Goal: Information Seeking & Learning: Check status

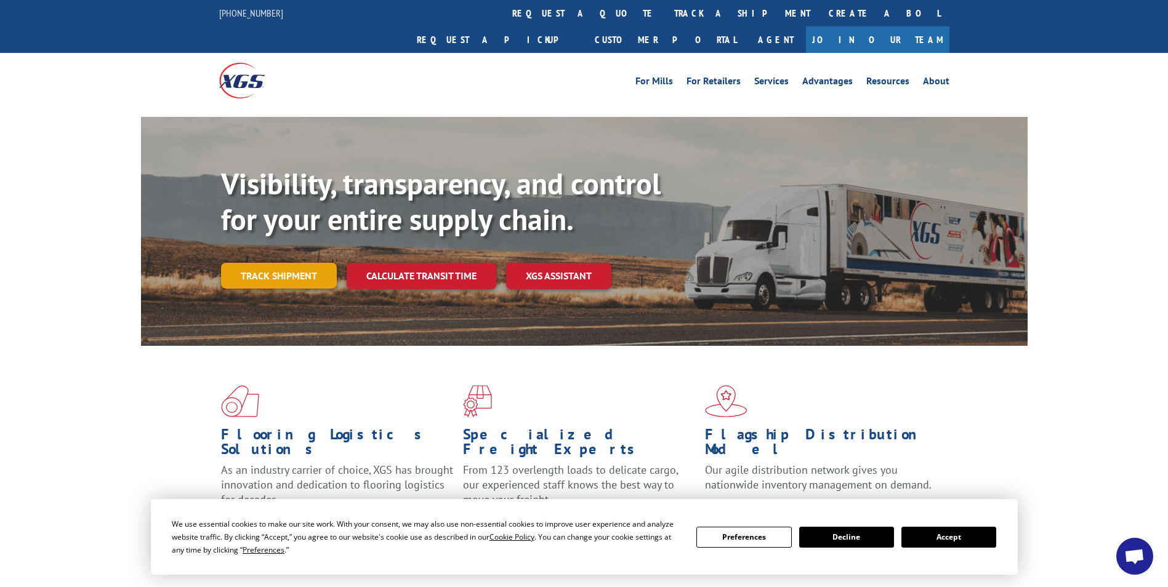
click at [276, 263] on link "Track shipment" at bounding box center [279, 276] width 116 height 26
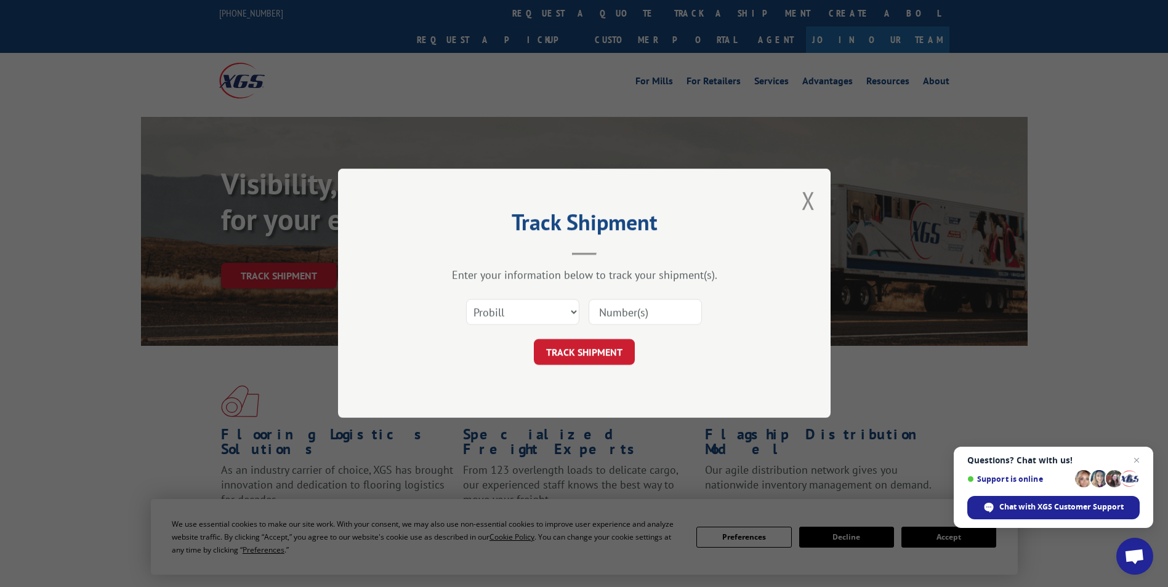
click at [647, 306] on input at bounding box center [645, 313] width 113 height 26
type input "5875982"
click button "TRACK SHIPMENT" at bounding box center [584, 353] width 101 height 26
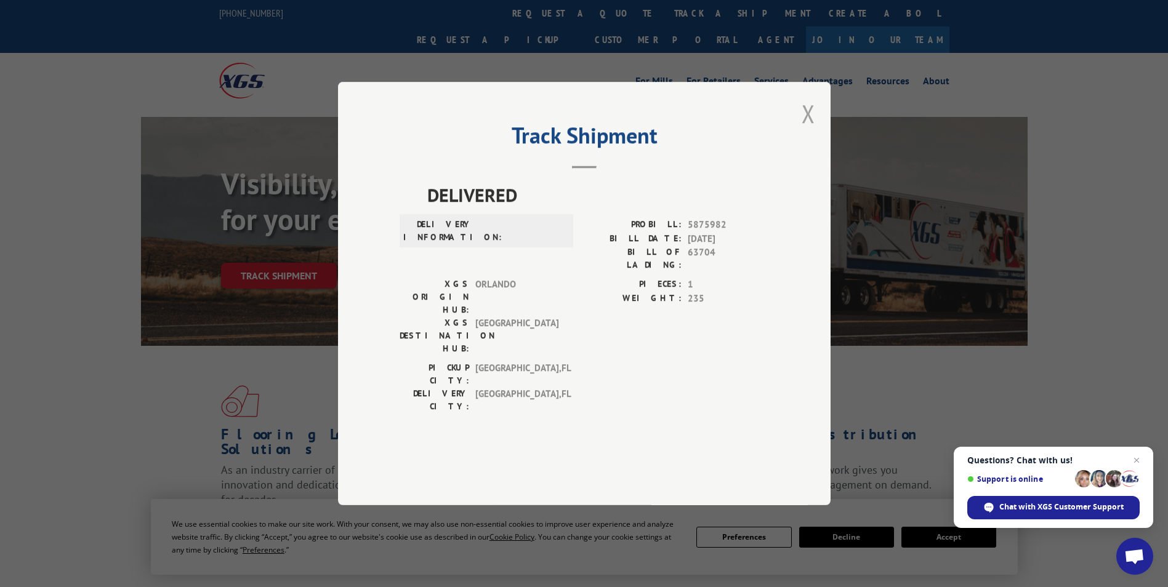
click at [809, 130] on button "Close modal" at bounding box center [809, 113] width 14 height 33
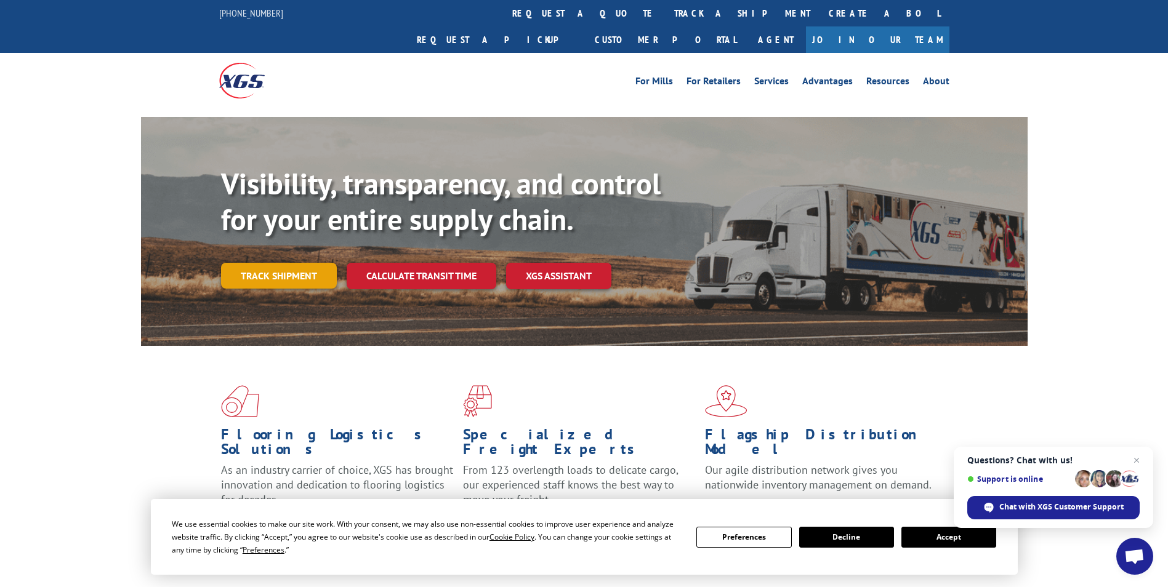
click at [250, 263] on link "Track shipment" at bounding box center [279, 276] width 116 height 26
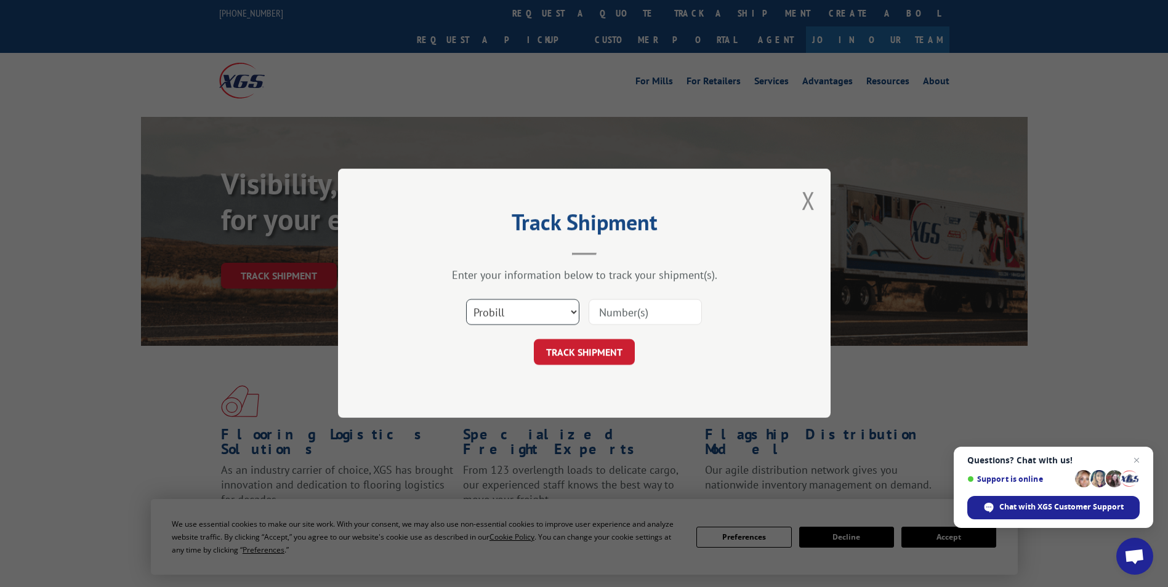
drag, startPoint x: 482, startPoint y: 308, endPoint x: 491, endPoint y: 312, distance: 9.2
click at [482, 308] on select "Select category... Probill BOL PO" at bounding box center [522, 313] width 113 height 26
select select "po"
click at [466, 300] on select "Select category... Probill BOL PO" at bounding box center [522, 313] width 113 height 26
click at [642, 313] on input at bounding box center [645, 313] width 113 height 26
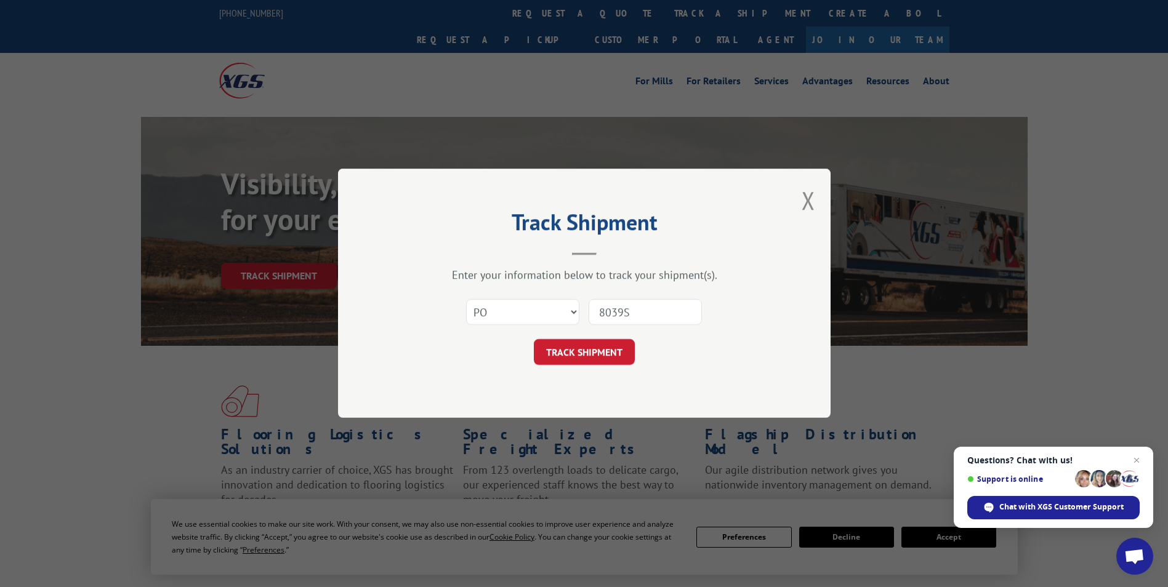
type input "8039SS"
click button "TRACK SHIPMENT" at bounding box center [584, 353] width 101 height 26
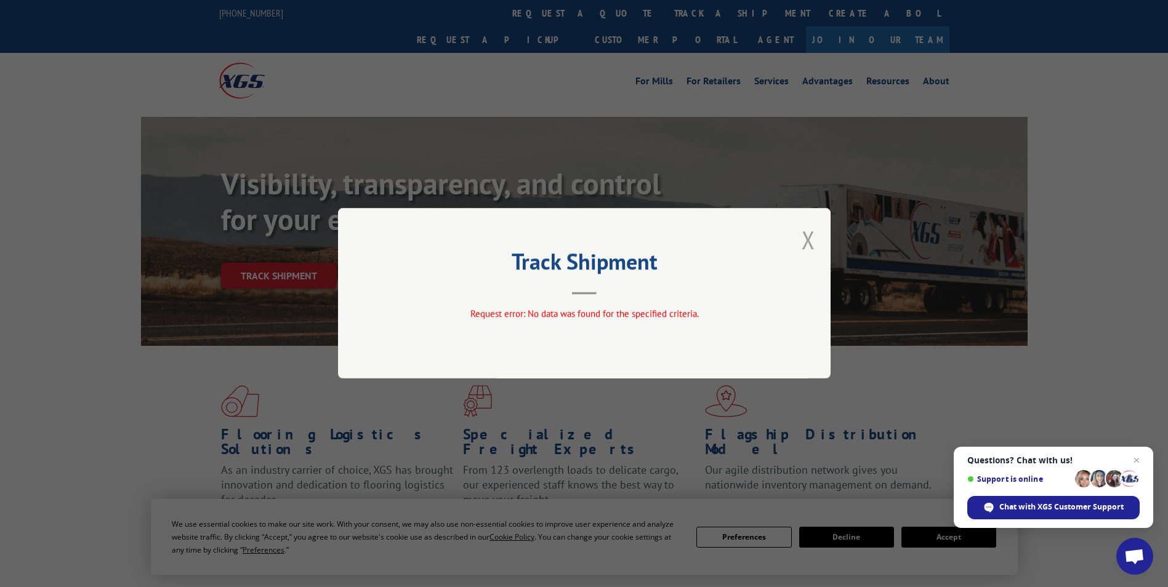
click at [806, 235] on button "Close modal" at bounding box center [809, 240] width 14 height 33
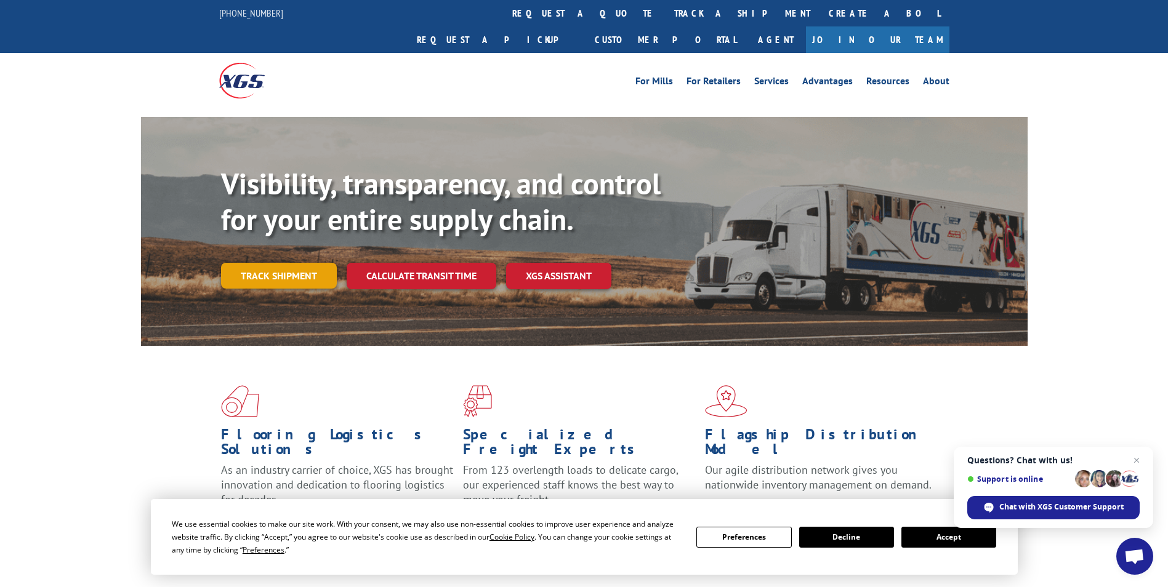
click at [276, 263] on link "Track shipment" at bounding box center [279, 276] width 116 height 26
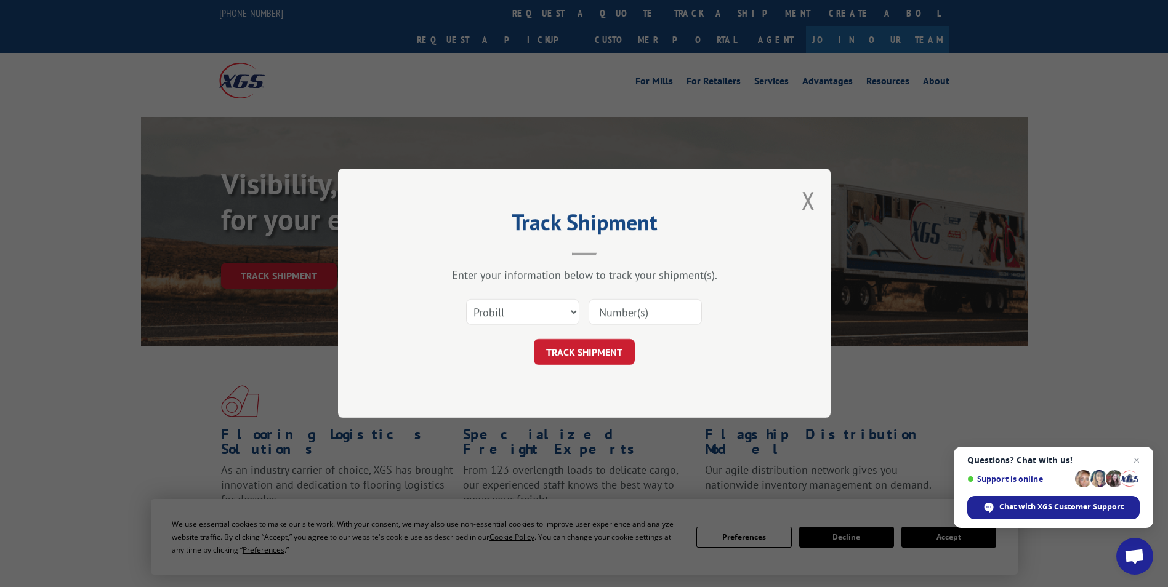
click at [585, 310] on div "Select category... Probill BOL PO" at bounding box center [584, 312] width 369 height 41
click at [562, 312] on select "Select category... Probill BOL PO" at bounding box center [522, 313] width 113 height 26
select select "bol"
click at [466, 300] on select "Select category... Probill BOL PO" at bounding box center [522, 313] width 113 height 26
click at [623, 310] on input at bounding box center [645, 313] width 113 height 26
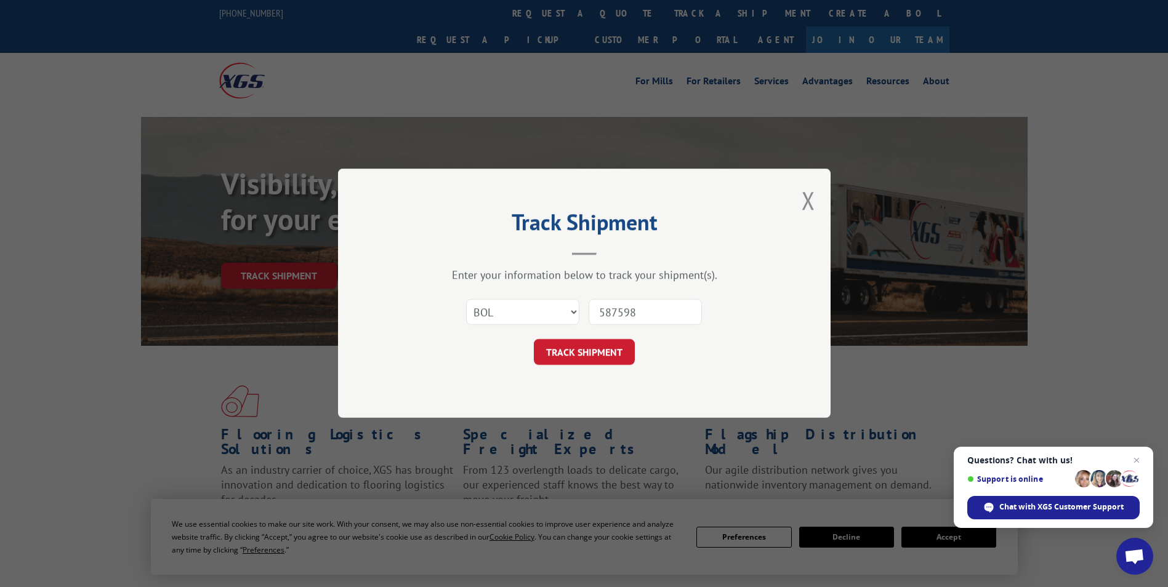
type input "5875982"
click button "TRACK SHIPMENT" at bounding box center [584, 353] width 101 height 26
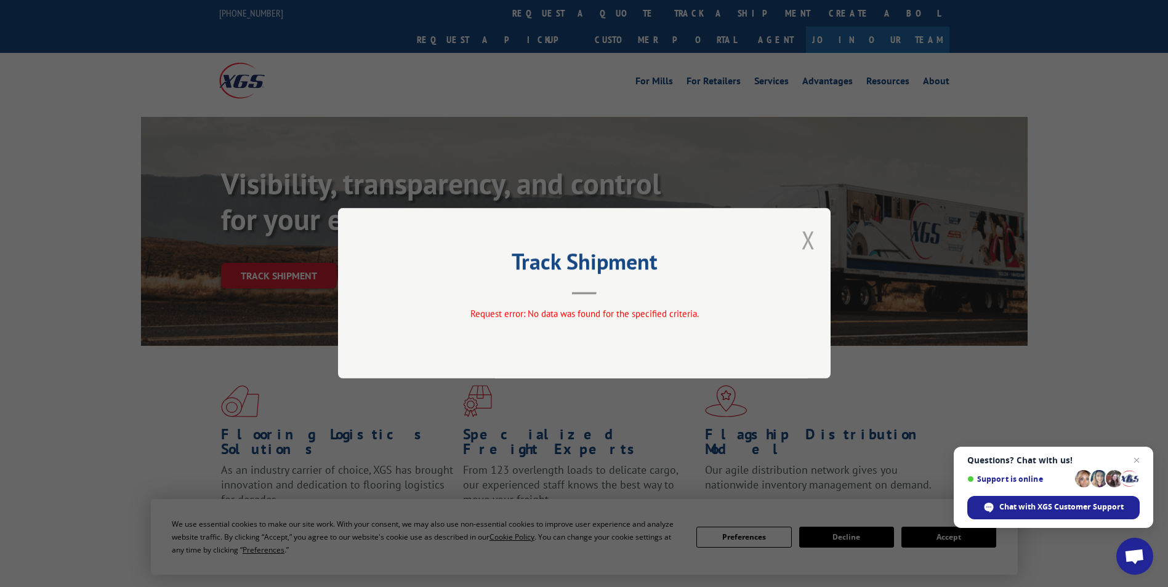
click at [803, 246] on button "Close modal" at bounding box center [809, 240] width 14 height 33
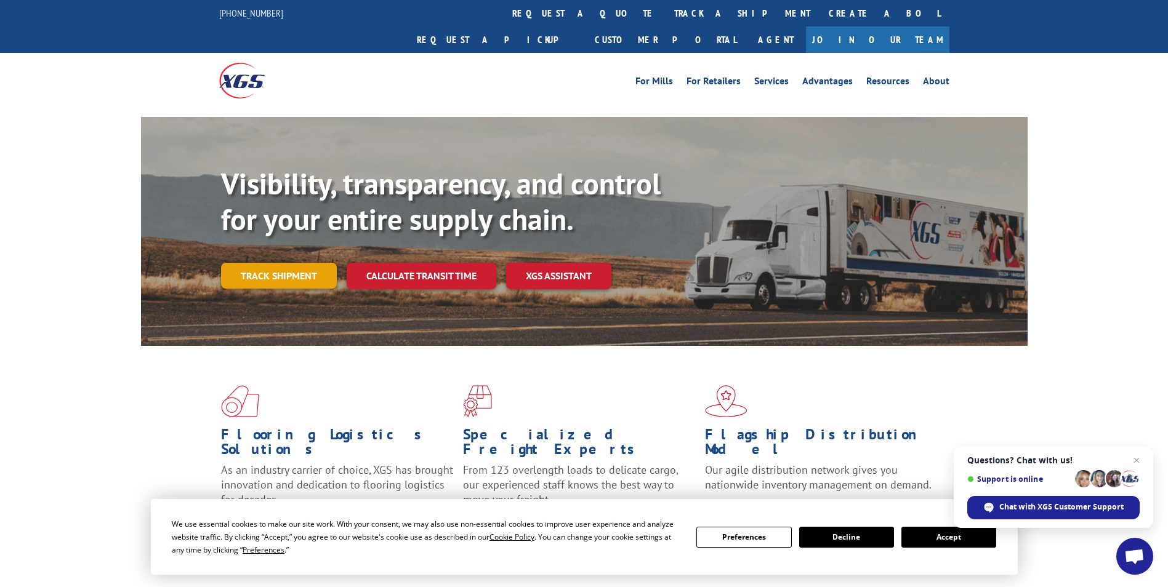
click at [306, 263] on link "Track shipment" at bounding box center [279, 276] width 116 height 26
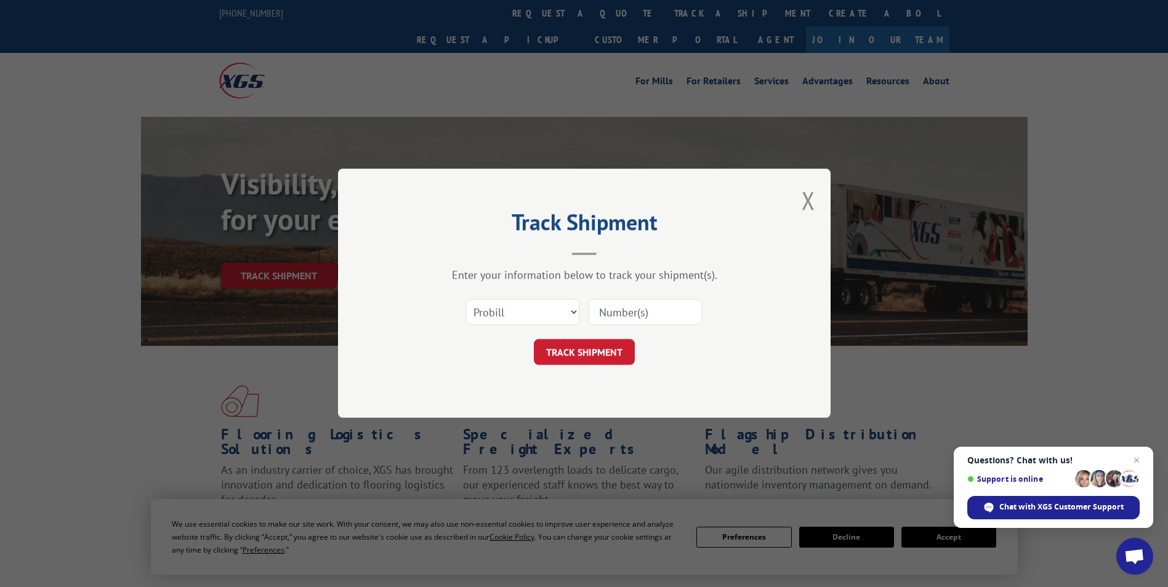
drag, startPoint x: 629, startPoint y: 315, endPoint x: 636, endPoint y: 313, distance: 7.2
click at [630, 315] on input at bounding box center [645, 313] width 113 height 26
type input "5875982"
click button "TRACK SHIPMENT" at bounding box center [584, 353] width 101 height 26
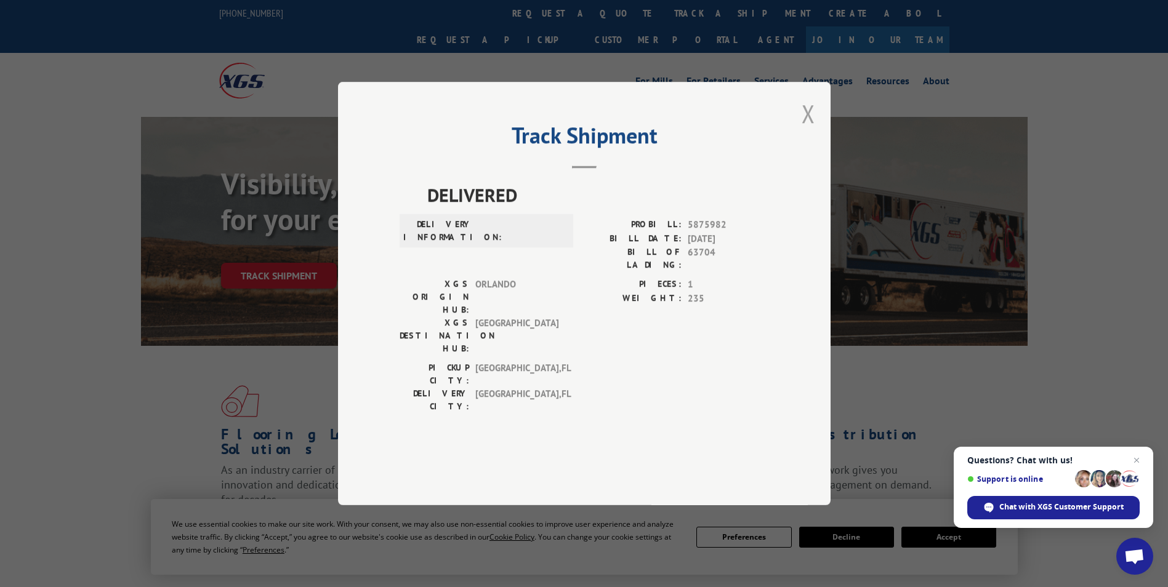
click at [808, 130] on button "Close modal" at bounding box center [809, 113] width 14 height 33
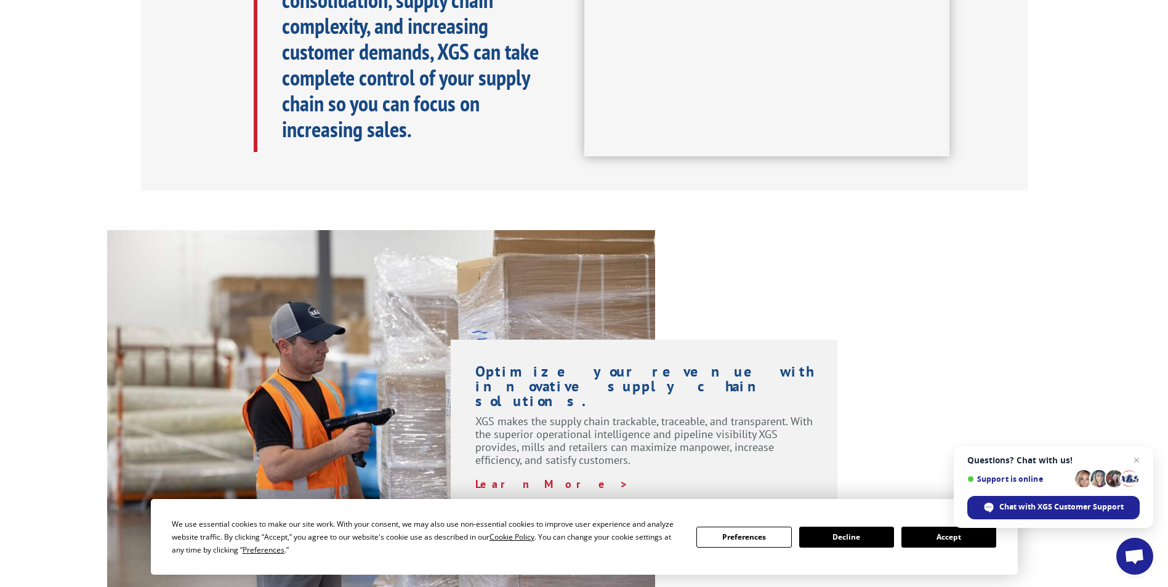
scroll to position [308, 0]
